Goal: Task Accomplishment & Management: Manage account settings

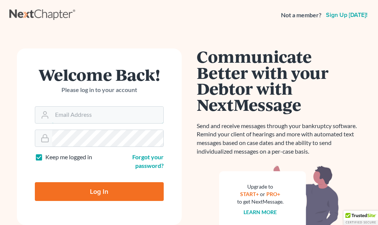
type input "[EMAIL_ADDRESS][DOMAIN_NAME]"
click at [45, 156] on label "Keep me logged in" at bounding box center [68, 157] width 47 height 9
click at [48, 156] on input "Keep me logged in" at bounding box center [50, 155] width 5 height 5
checkbox input "false"
click at [97, 189] on input "Log In" at bounding box center [99, 191] width 129 height 19
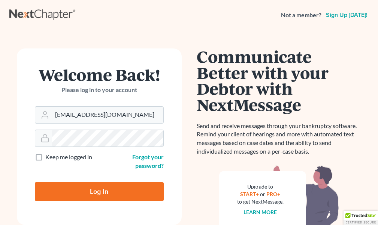
type input "Thinking..."
